Goal: Find specific page/section: Find specific page/section

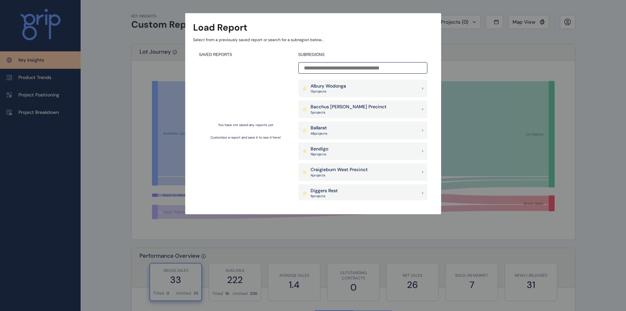
click at [111, 18] on div "Load Report Select from a previously saved report or search for a subregion bel…" at bounding box center [313, 100] width 626 height 201
click at [322, 176] on p "7 project s" at bounding box center [322, 175] width 25 height 5
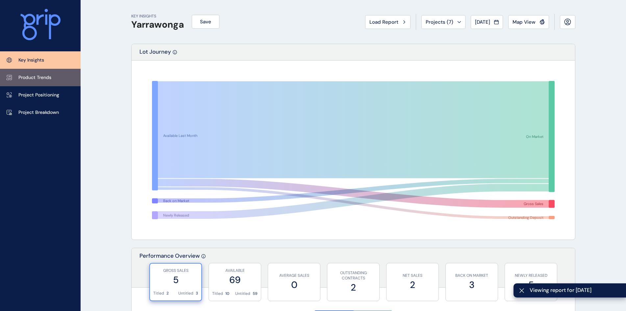
click at [55, 78] on link "Product Trends" at bounding box center [40, 77] width 81 height 17
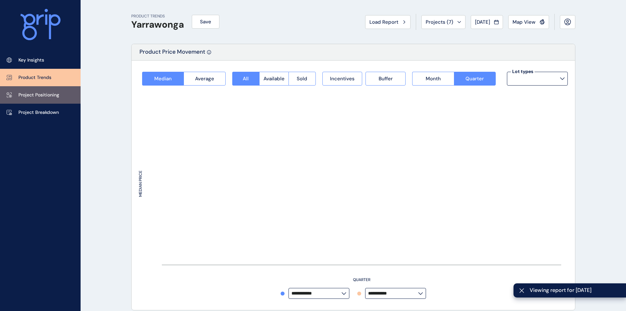
type input "*********"
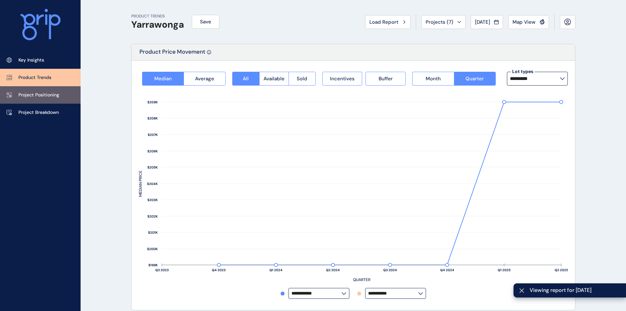
click at [48, 94] on p "Project Positioning" at bounding box center [38, 95] width 41 height 7
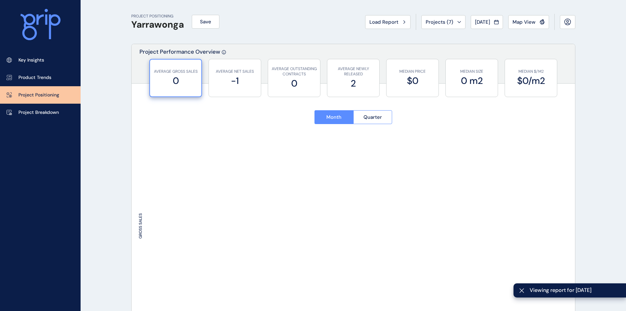
type input "**********"
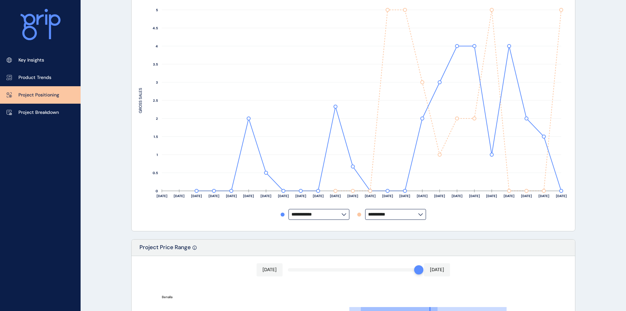
scroll to position [118, 0]
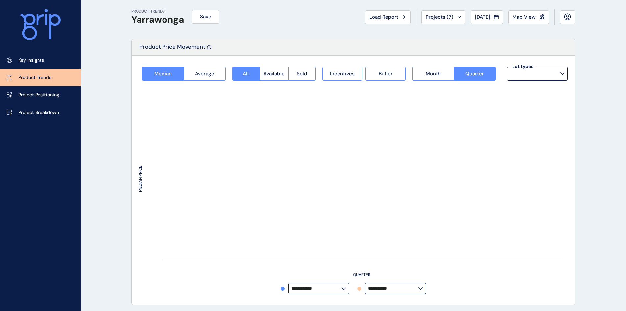
type input "*********"
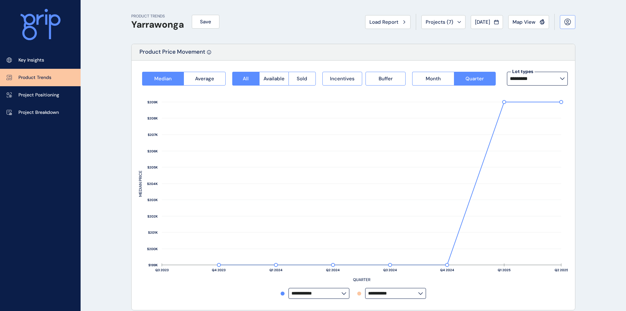
click at [564, 21] on button at bounding box center [567, 22] width 15 height 14
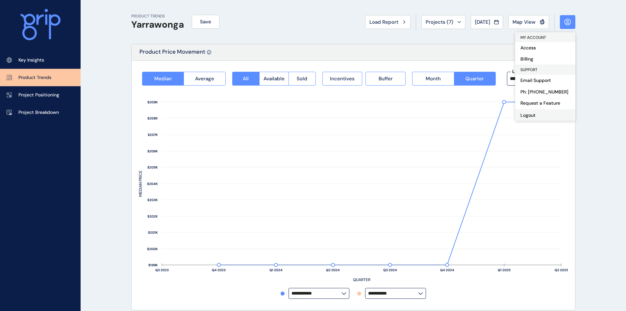
click at [532, 117] on button "Logout" at bounding box center [545, 115] width 60 height 12
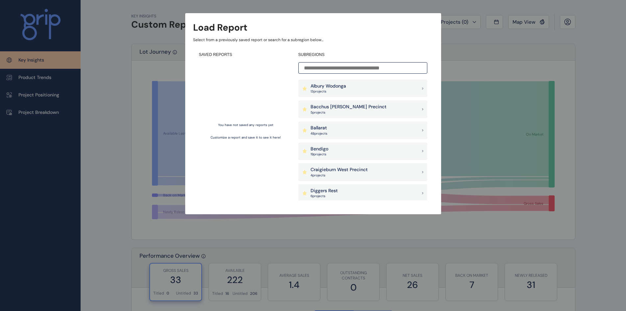
click at [561, 74] on div "Load Report Select from a previously saved report or search for a subregion bel…" at bounding box center [313, 100] width 626 height 201
click at [568, 22] on div "Load Report Select from a previously saved report or search for a subregion bel…" at bounding box center [313, 100] width 626 height 201
click at [456, 103] on div "Load Report Select from a previously saved report or search for a subregion bel…" at bounding box center [313, 100] width 626 height 201
click at [344, 98] on div "Albury Wodonga 13 project s Bacchus Marsh Precinct 5 project s Ballarat 48 proj…" at bounding box center [362, 140] width 129 height 121
click at [348, 90] on div "Albury Wodonga 13 project s" at bounding box center [362, 89] width 129 height 18
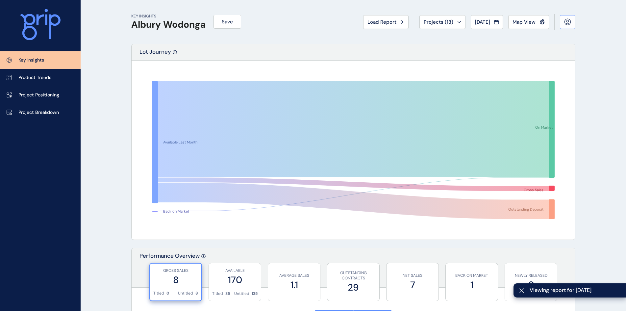
click at [570, 22] on icon at bounding box center [567, 21] width 7 height 7
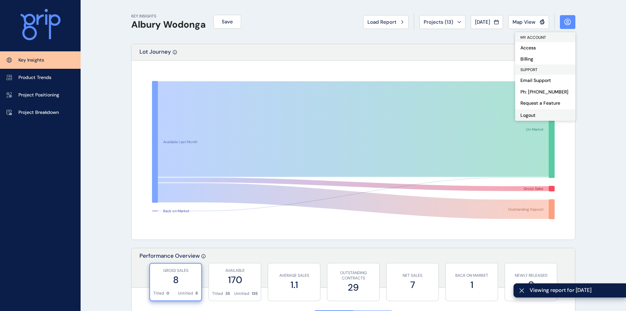
click at [525, 114] on button "Logout" at bounding box center [545, 115] width 60 height 12
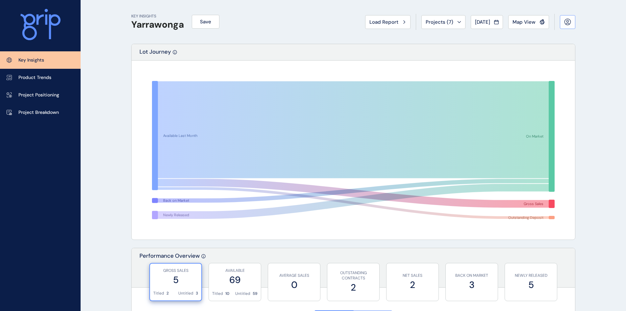
click at [569, 19] on icon at bounding box center [567, 21] width 7 height 7
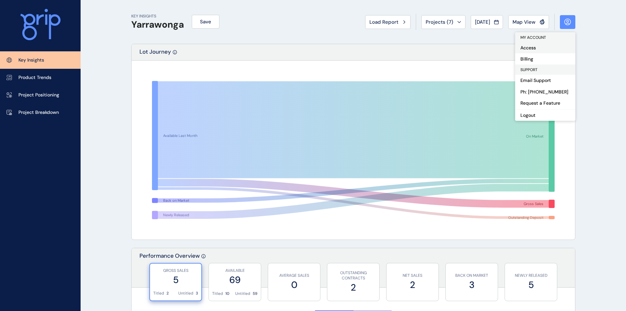
click at [545, 46] on button "Access" at bounding box center [545, 47] width 60 height 11
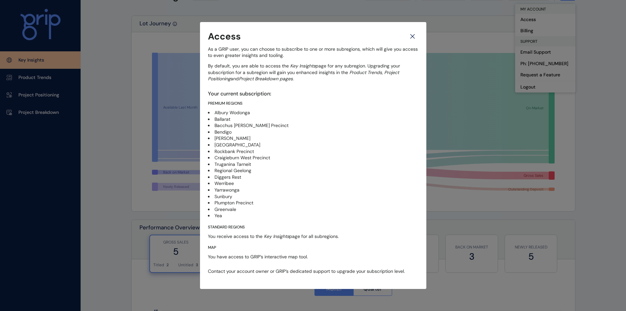
scroll to position [66, 0]
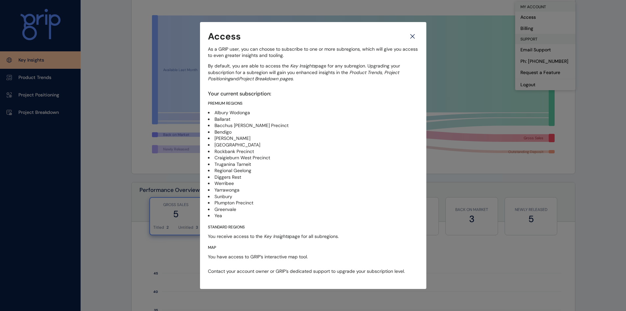
click at [411, 37] on icon at bounding box center [412, 37] width 12 height 12
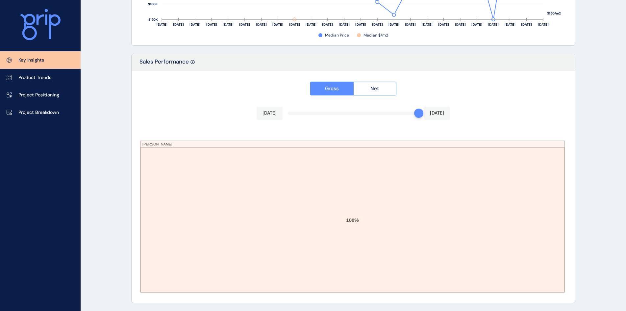
scroll to position [802, 0]
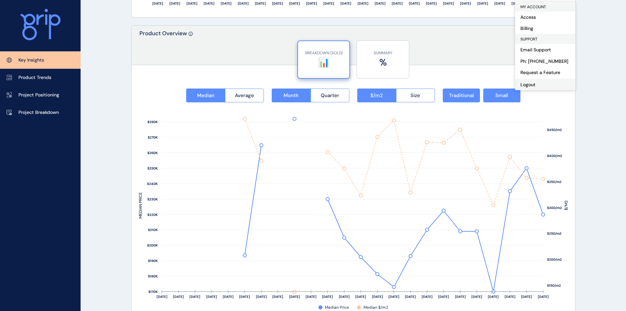
click at [550, 83] on button "Logout" at bounding box center [545, 85] width 60 height 12
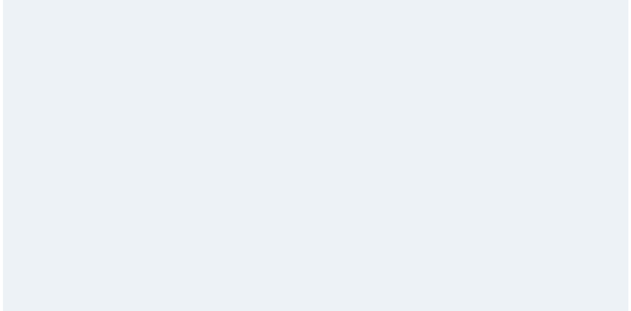
scroll to position [0, 0]
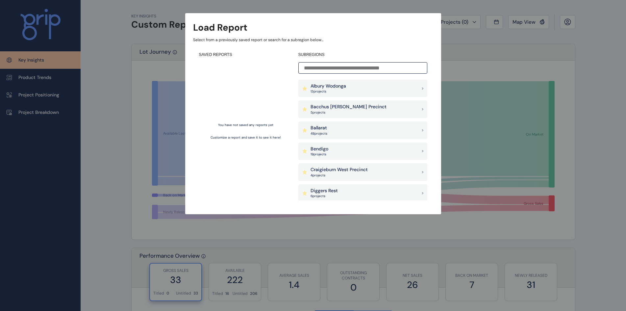
click at [539, 88] on div "Load Report Select from a previously saved report or search for a subregion bel…" at bounding box center [313, 100] width 626 height 201
click at [126, 183] on div "Load Report Select from a previously saved report or search for a subregion bel…" at bounding box center [313, 100] width 626 height 201
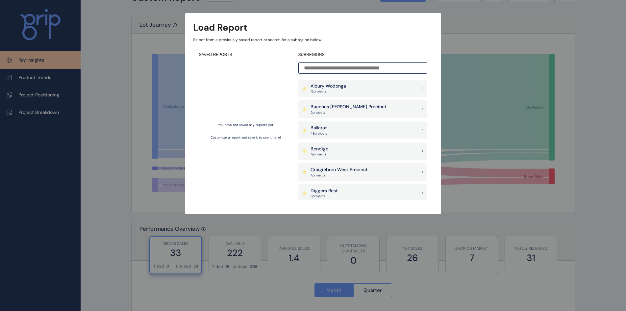
scroll to position [164, 0]
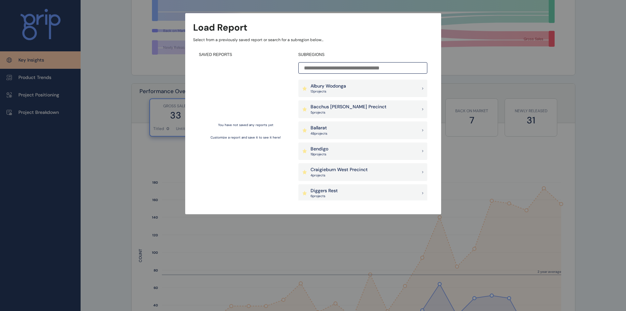
click at [489, 158] on div "Load Report Select from a previously saved report or search for a subregion bel…" at bounding box center [313, 100] width 626 height 201
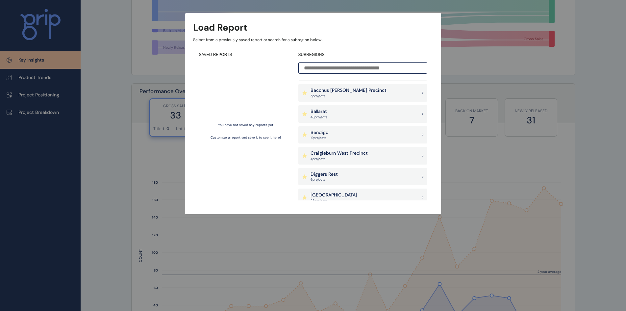
scroll to position [0, 0]
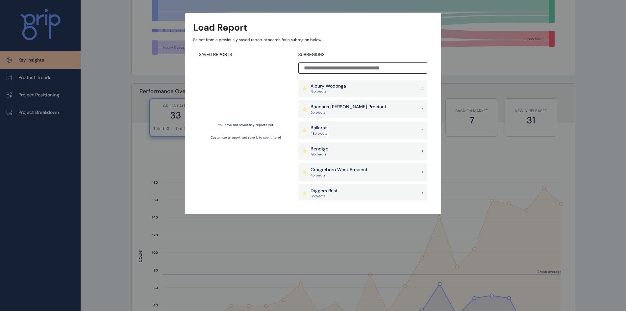
click at [334, 109] on p "Bacchus [PERSON_NAME] Precinct" at bounding box center [348, 107] width 76 height 7
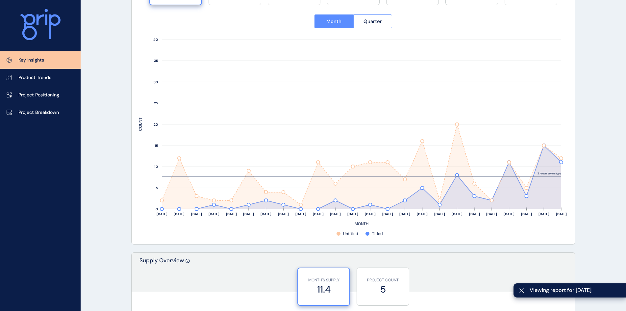
scroll to position [296, 0]
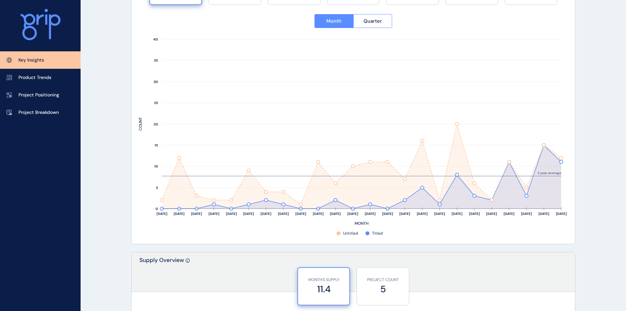
click at [531, 220] on rect at bounding box center [353, 136] width 429 height 201
